Goal: Task Accomplishment & Management: Complete application form

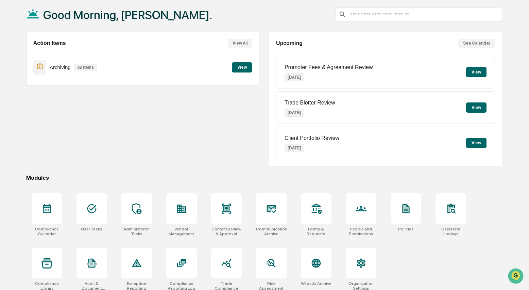
scroll to position [41, 0]
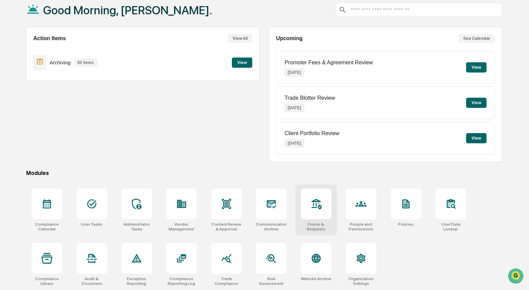
click at [313, 210] on div at bounding box center [316, 203] width 31 height 31
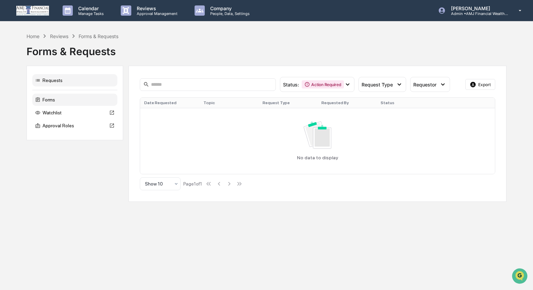
click at [51, 97] on div "Forms" at bounding box center [74, 99] width 85 height 12
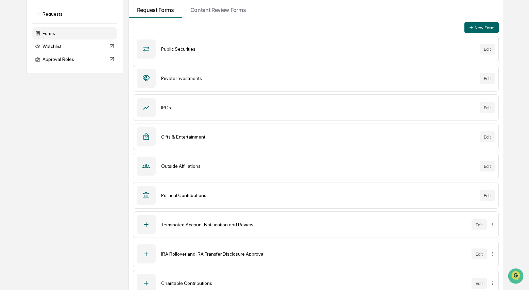
scroll to position [77, 0]
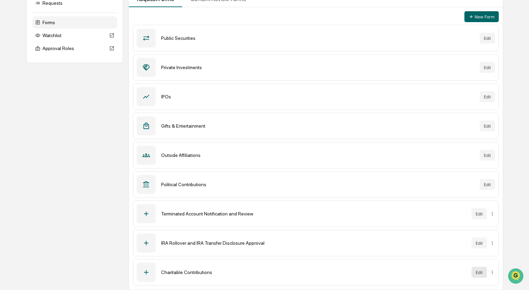
click at [477, 272] on button "Edit" at bounding box center [478, 272] width 15 height 11
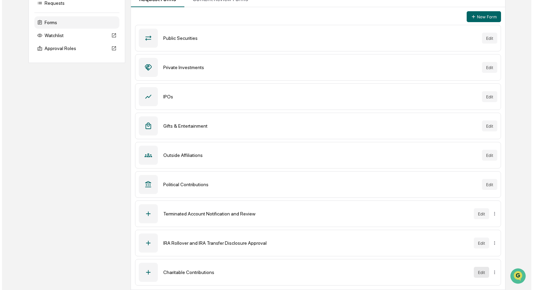
scroll to position [32, 0]
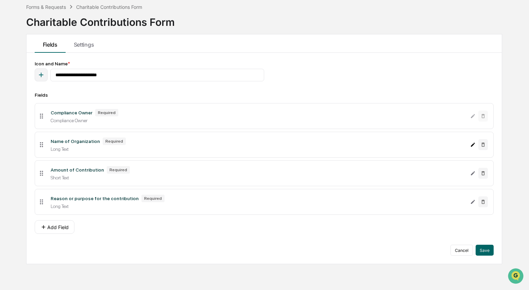
click at [473, 146] on icon "Edit Name of Organization field" at bounding box center [473, 144] width 4 height 4
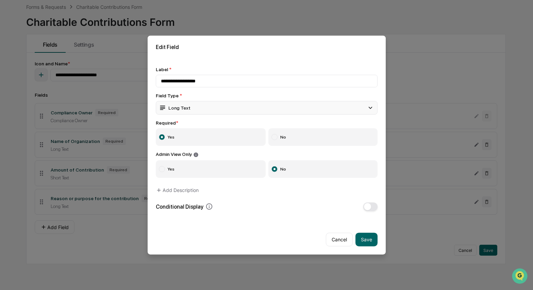
click at [368, 107] on icon at bounding box center [370, 108] width 4 height 2
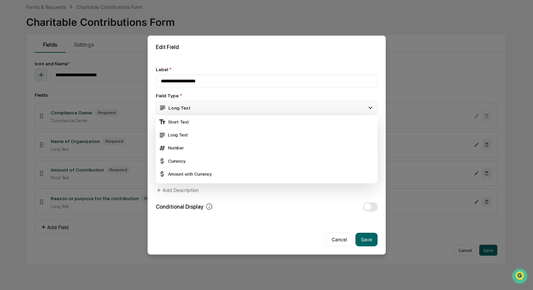
click at [368, 107] on icon at bounding box center [370, 108] width 4 height 2
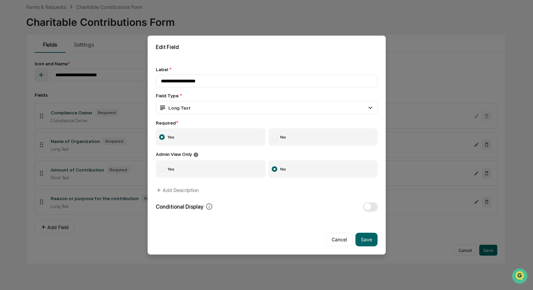
click at [334, 239] on button "Cancel" at bounding box center [339, 239] width 27 height 14
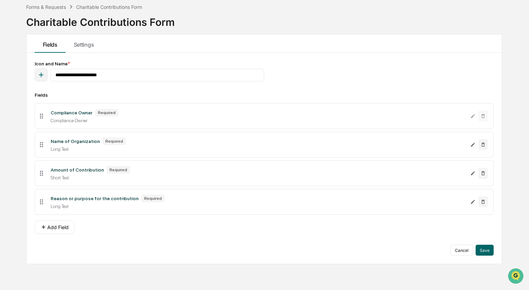
click at [40, 147] on icon at bounding box center [41, 144] width 3 height 5
click at [50, 230] on button "Add Field" at bounding box center [55, 227] width 40 height 14
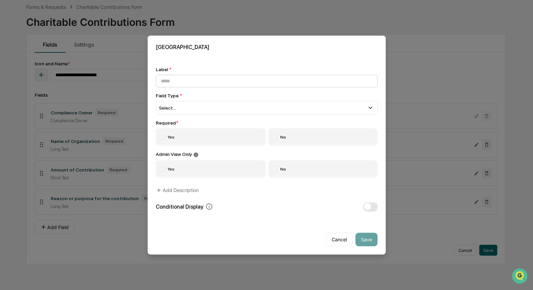
click at [172, 75] on input at bounding box center [267, 81] width 222 height 13
type input "**********"
click at [169, 102] on div "Select..." at bounding box center [267, 108] width 222 height 14
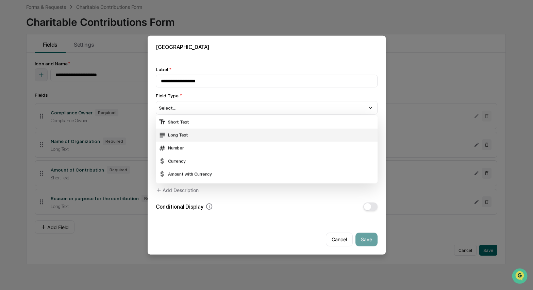
click at [182, 131] on div "Long Text" at bounding box center [266, 134] width 216 height 7
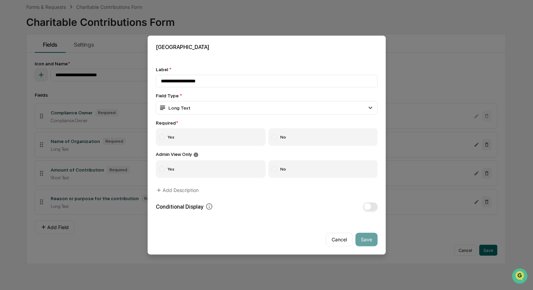
click at [165, 135] on div at bounding box center [162, 137] width 6 height 6
click at [271, 168] on div at bounding box center [274, 169] width 6 height 6
click at [364, 239] on button "Save" at bounding box center [366, 239] width 22 height 14
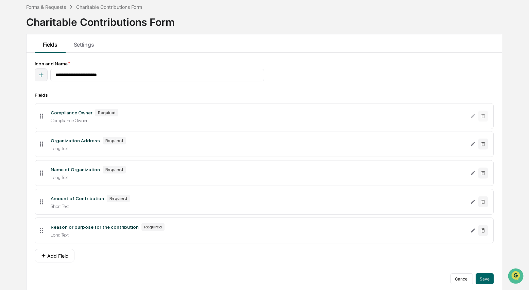
drag, startPoint x: 42, startPoint y: 235, endPoint x: 46, endPoint y: 146, distance: 88.4
click at [46, 146] on li "Organization Address Required Long Text" at bounding box center [264, 144] width 459 height 26
drag, startPoint x: 42, startPoint y: 146, endPoint x: 42, endPoint y: 176, distance: 29.9
click at [58, 261] on button "Add Field" at bounding box center [55, 255] width 40 height 14
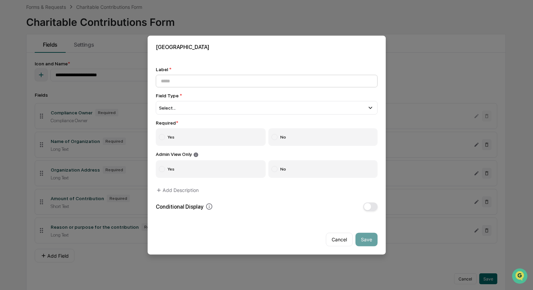
click at [185, 81] on input at bounding box center [267, 81] width 222 height 13
type input "**********"
click at [171, 101] on div "Select..." at bounding box center [267, 108] width 222 height 14
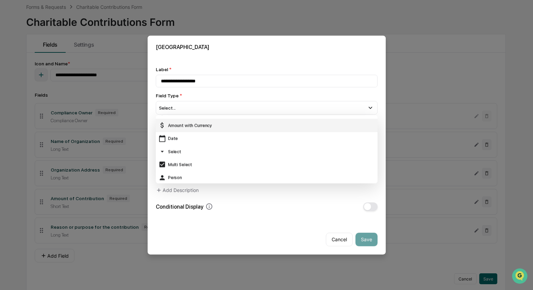
scroll to position [50, 0]
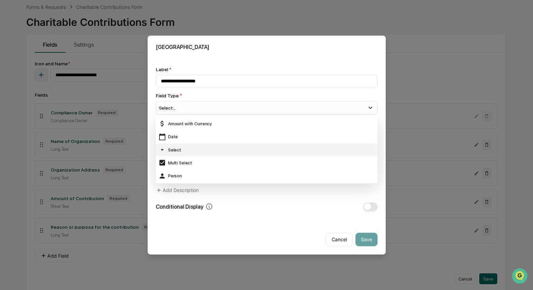
click at [175, 149] on div "Select" at bounding box center [266, 149] width 216 height 7
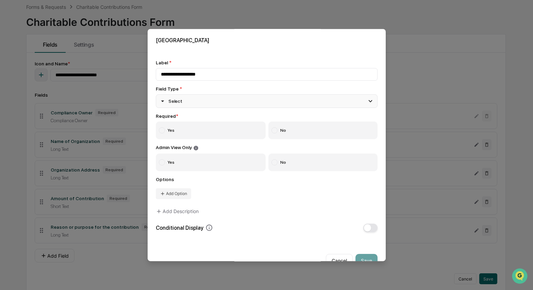
click at [368, 101] on icon at bounding box center [369, 100] width 7 height 7
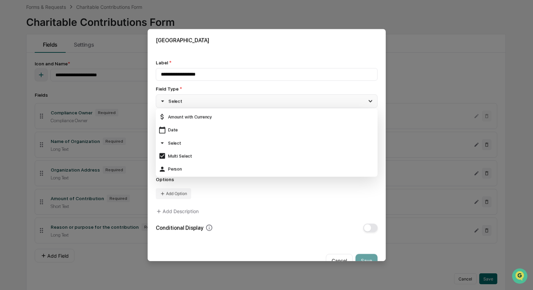
click at [368, 101] on icon at bounding box center [369, 100] width 7 height 7
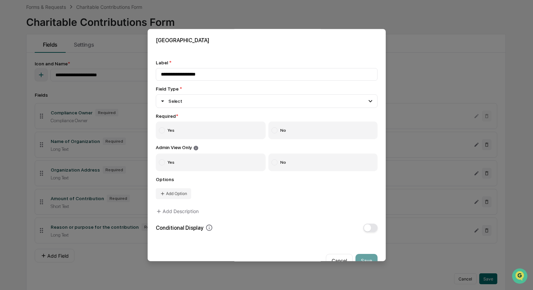
click at [191, 117] on div "Required *" at bounding box center [267, 115] width 222 height 5
click at [164, 131] on div at bounding box center [162, 130] width 6 height 6
click at [271, 165] on div at bounding box center [274, 162] width 6 height 6
click at [205, 191] on div "Options Add Option" at bounding box center [267, 187] width 222 height 22
click at [196, 111] on div "**********" at bounding box center [267, 146] width 222 height 172
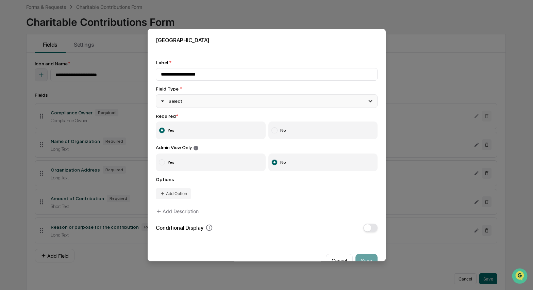
click at [368, 101] on icon at bounding box center [370, 101] width 4 height 2
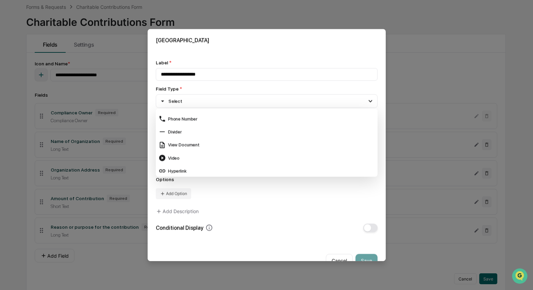
scroll to position [270, 0]
click at [378, 115] on div "**********" at bounding box center [267, 146] width 238 height 188
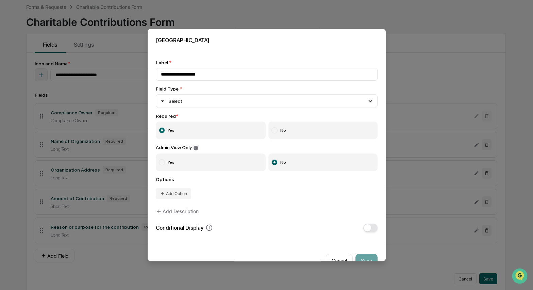
click at [186, 116] on div "Required *" at bounding box center [267, 115] width 222 height 5
click at [173, 112] on div "**********" at bounding box center [267, 146] width 222 height 172
click at [170, 195] on button "Add Option" at bounding box center [173, 193] width 35 height 11
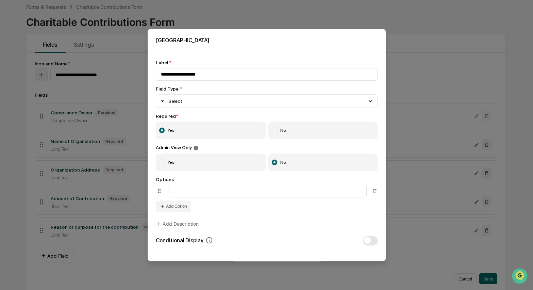
click at [158, 193] on icon at bounding box center [159, 190] width 7 height 7
click at [235, 194] on input at bounding box center [267, 191] width 199 height 13
click at [177, 193] on input at bounding box center [267, 191] width 199 height 13
click at [172, 210] on button "Add Option" at bounding box center [173, 206] width 35 height 11
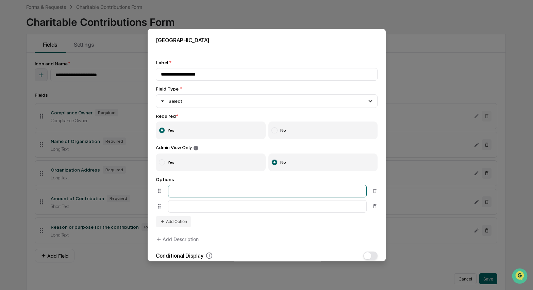
click at [181, 197] on input at bounding box center [267, 191] width 199 height 13
type input "******"
click at [193, 211] on input at bounding box center [267, 206] width 199 height 13
type input "********"
click at [175, 226] on button "Add Option" at bounding box center [173, 221] width 35 height 11
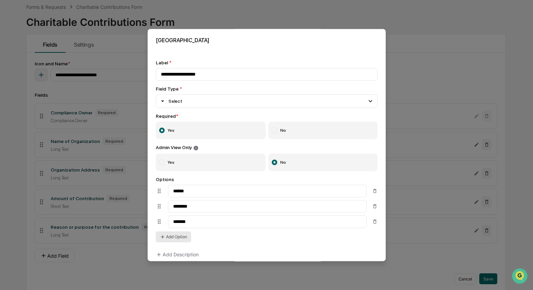
type input "*******"
click at [173, 240] on button "Add Option" at bounding box center [173, 236] width 35 height 11
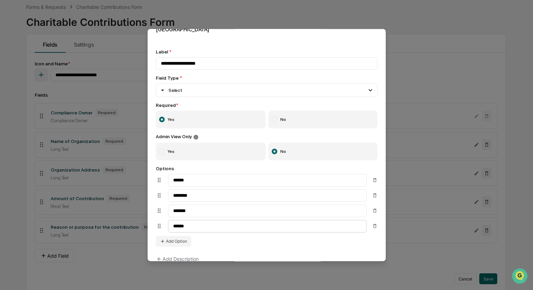
scroll to position [13, 0]
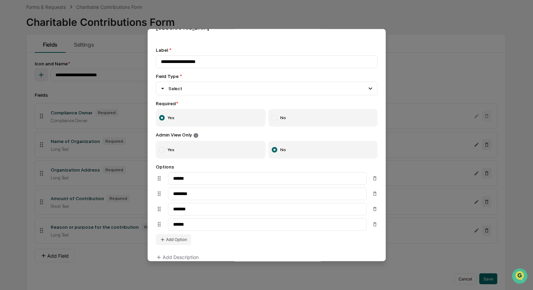
type input "******"
click at [247, 242] on div "Options ****** ******** ******* ****** Add Option" at bounding box center [267, 204] width 222 height 81
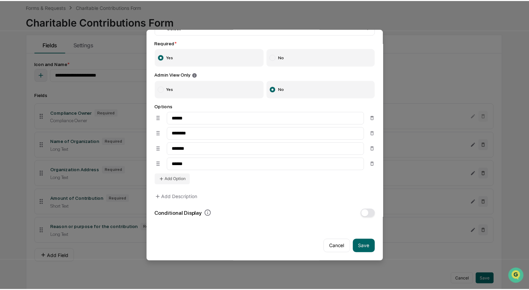
scroll to position [80, 0]
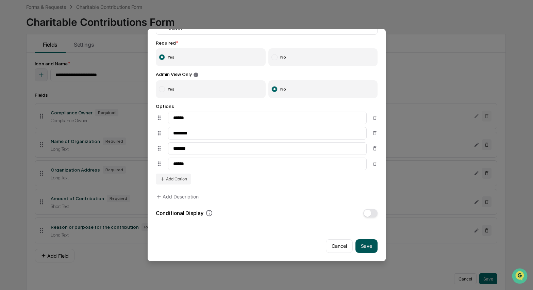
click at [359, 241] on button "Save" at bounding box center [366, 246] width 22 height 14
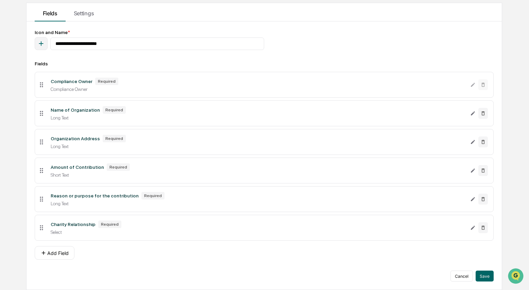
scroll to position [68, 0]
click at [481, 273] on button "Save" at bounding box center [485, 275] width 18 height 11
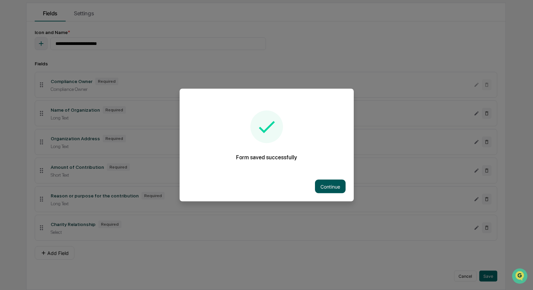
click at [329, 185] on button "Continue" at bounding box center [330, 186] width 31 height 14
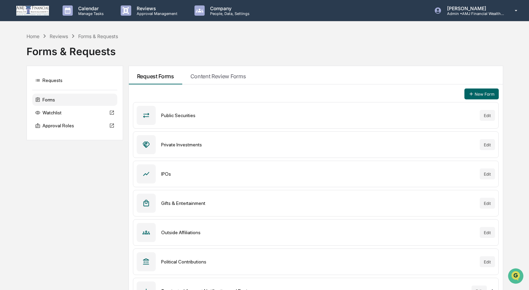
click at [172, 61] on div "Home Reviews Forms & Requests Forms & Requests Requests Forms Watchlist Approva…" at bounding box center [265, 199] width 476 height 334
click at [61, 37] on div "Reviews" at bounding box center [59, 36] width 18 height 6
click at [37, 36] on div "Home" at bounding box center [33, 36] width 13 height 6
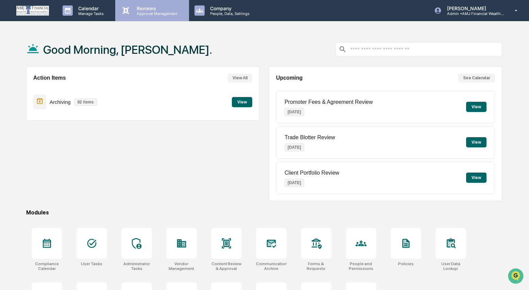
click at [152, 11] on p "Approval Management" at bounding box center [156, 13] width 50 height 5
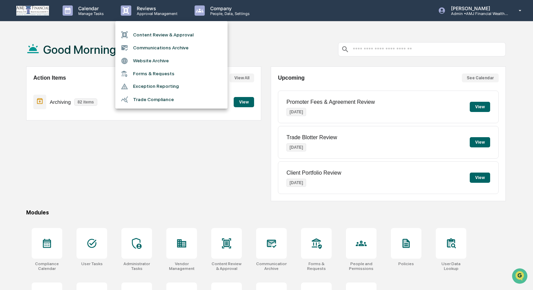
click at [155, 74] on li "Forms & Requests" at bounding box center [171, 73] width 112 height 13
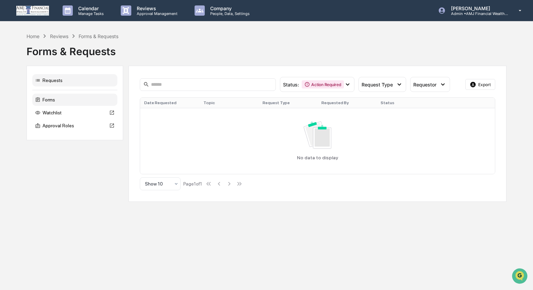
click at [48, 96] on div "Forms" at bounding box center [74, 99] width 85 height 12
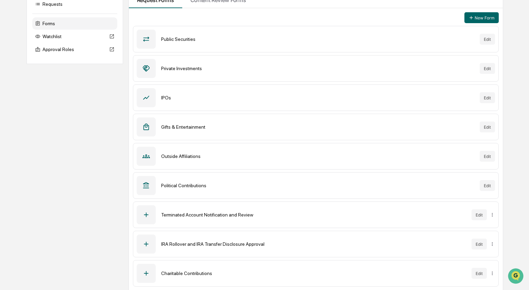
scroll to position [77, 0]
click at [179, 272] on div "Charitable Contributions" at bounding box center [313, 271] width 305 height 5
click at [145, 273] on icon at bounding box center [145, 271] width 7 height 7
click at [191, 271] on div "Charitable Contributions" at bounding box center [313, 271] width 305 height 5
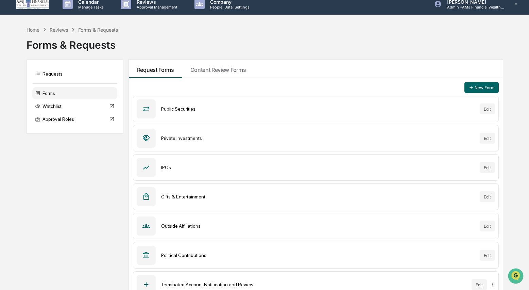
scroll to position [0, 0]
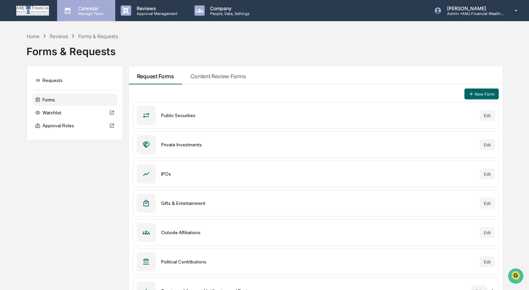
click at [87, 14] on p "Manage Tasks" at bounding box center [90, 13] width 34 height 5
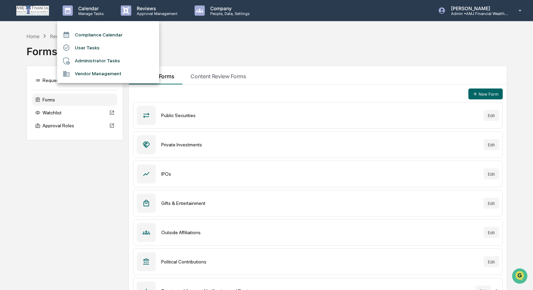
click at [367, 55] on div at bounding box center [266, 145] width 533 height 290
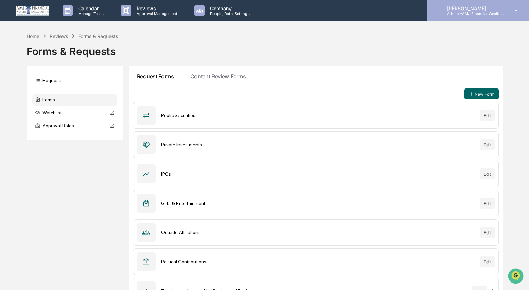
click at [482, 15] on p "Admin • AMJ Financial Wealth Management" at bounding box center [473, 13] width 63 height 5
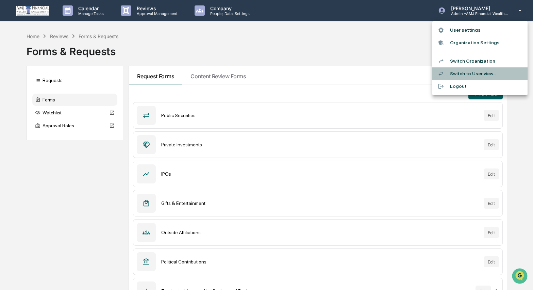
click at [472, 74] on li "Switch to User view..." at bounding box center [479, 73] width 95 height 13
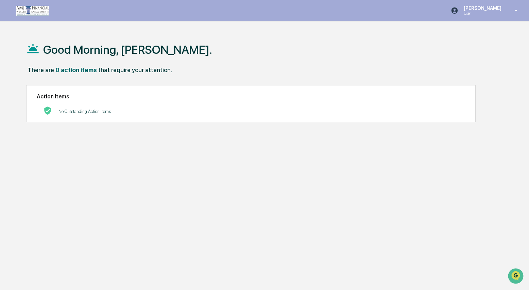
drag, startPoint x: 116, startPoint y: 86, endPoint x: 113, endPoint y: 89, distance: 4.8
click at [116, 86] on div "Action Items No Outstanding Action Items" at bounding box center [250, 103] width 449 height 37
click at [85, 111] on p "No Outstanding Action Items" at bounding box center [84, 111] width 52 height 5
click at [41, 11] on img at bounding box center [32, 11] width 33 height 10
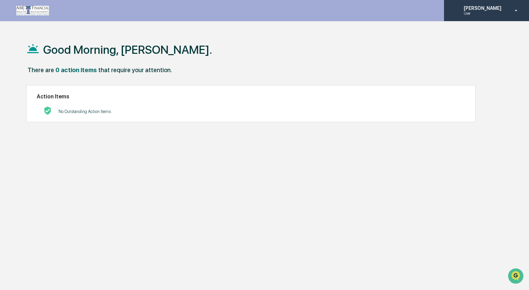
click at [491, 14] on p "User" at bounding box center [481, 13] width 47 height 5
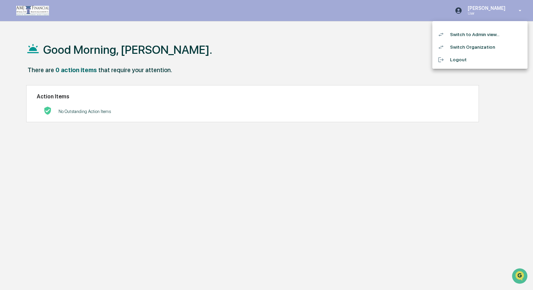
click at [478, 46] on li "Switch Organization" at bounding box center [479, 47] width 95 height 13
